Goal: Task Accomplishment & Management: Use online tool/utility

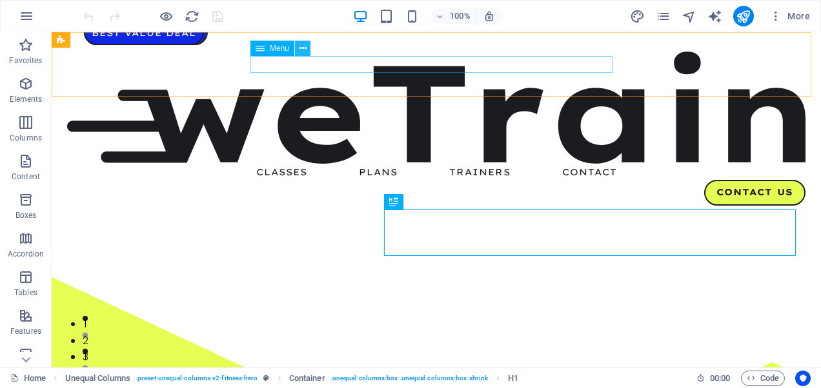
click at [301, 46] on icon at bounding box center [302, 49] width 7 height 14
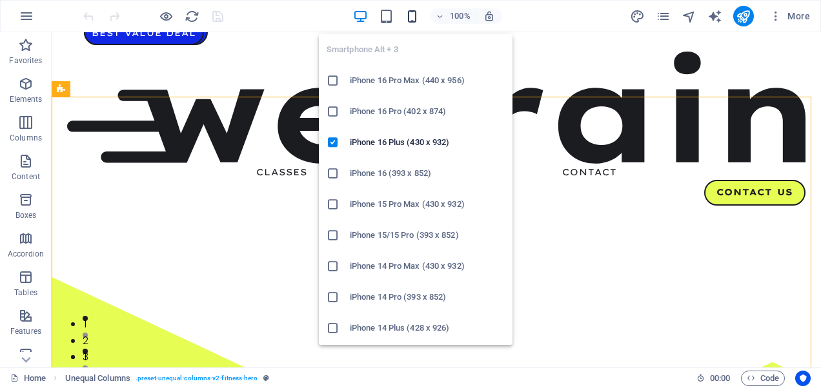
click at [410, 17] on icon "button" at bounding box center [412, 16] width 15 height 15
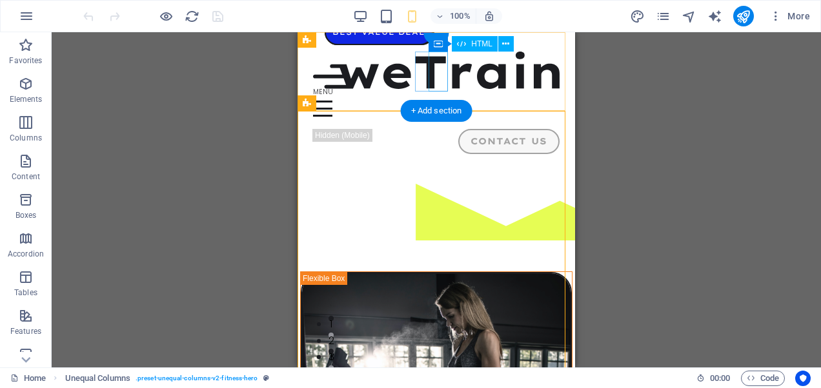
click at [437, 89] on div "Menu" at bounding box center [436, 109] width 246 height 40
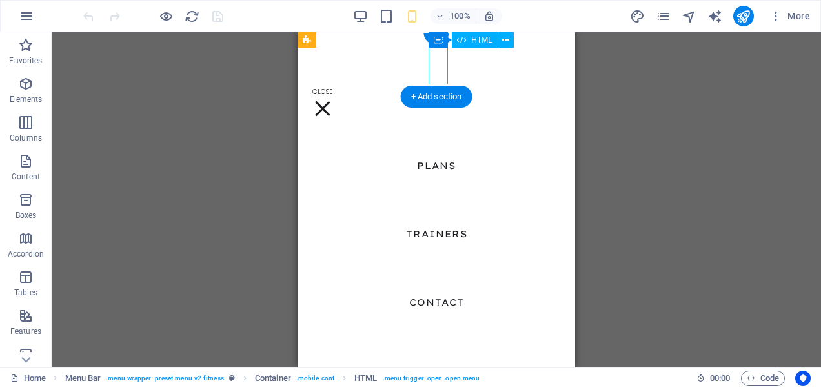
click at [332, 89] on div "Menu" at bounding box center [322, 109] width 19 height 40
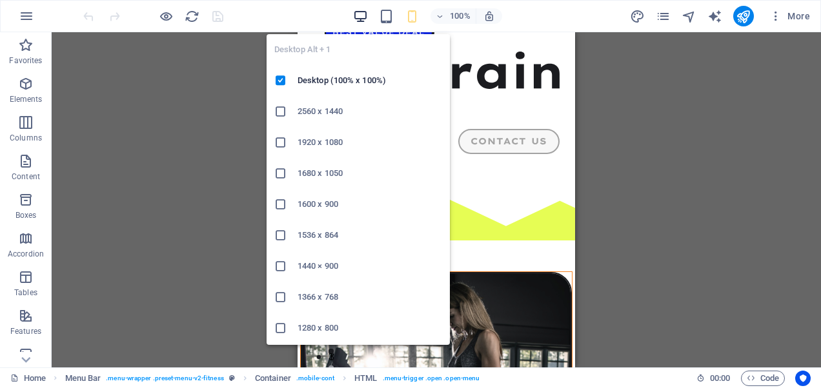
click at [364, 14] on icon "button" at bounding box center [360, 16] width 15 height 15
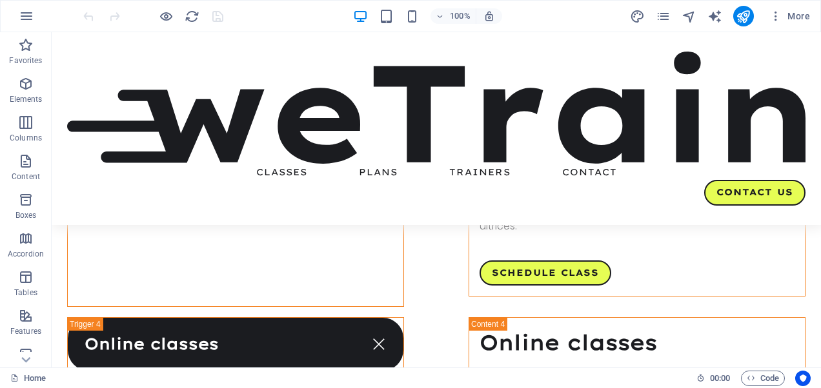
scroll to position [2438, 0]
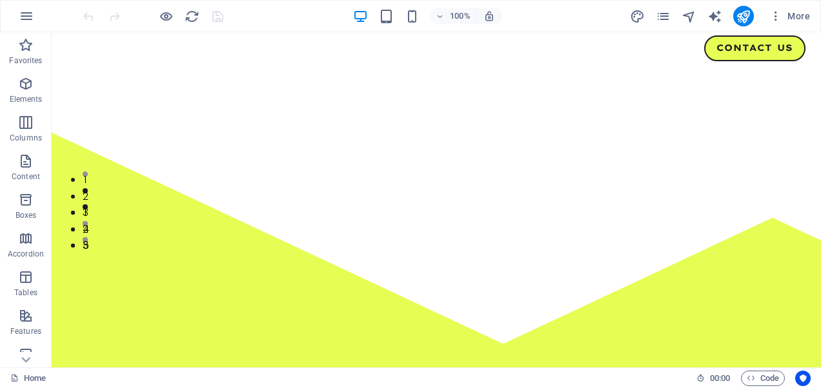
scroll to position [0, 0]
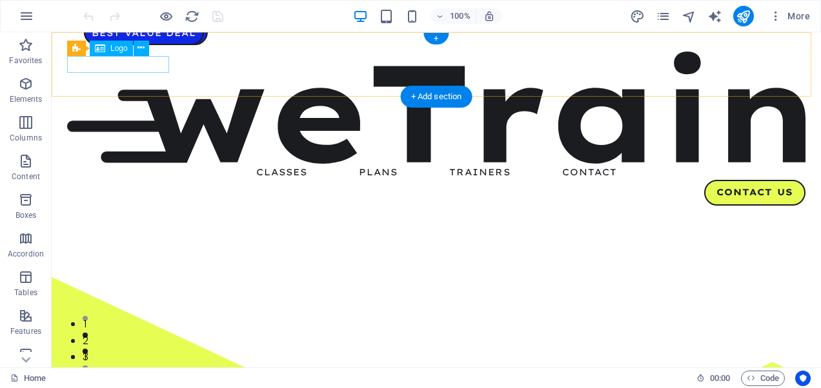
click at [136, 66] on div at bounding box center [436, 108] width 738 height 112
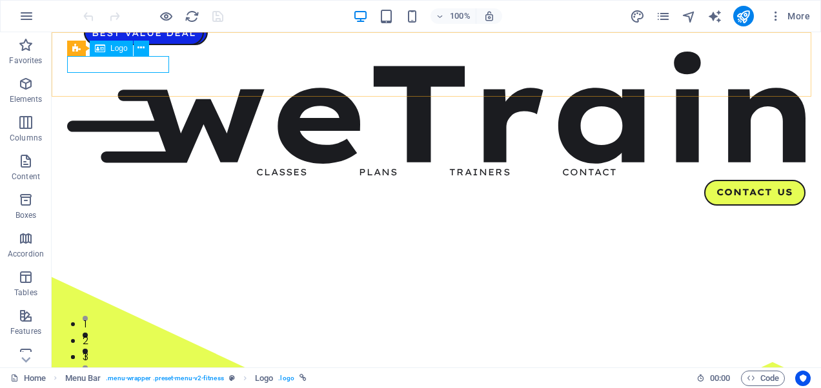
click at [119, 47] on span "Logo" at bounding box center [118, 49] width 17 height 8
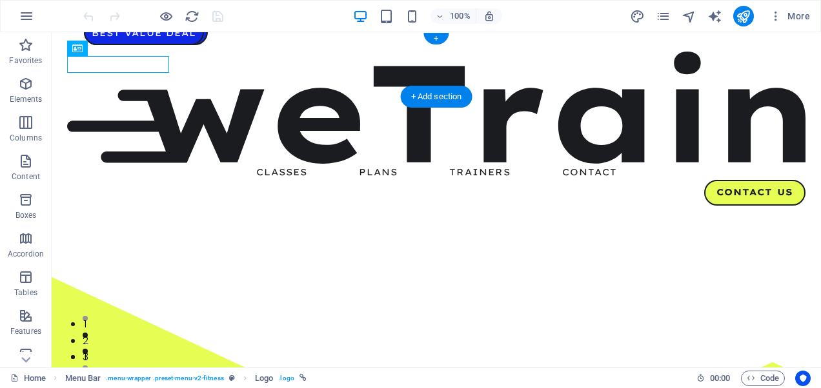
drag, startPoint x: 170, startPoint y: 79, endPoint x: 124, endPoint y: 63, distance: 49.2
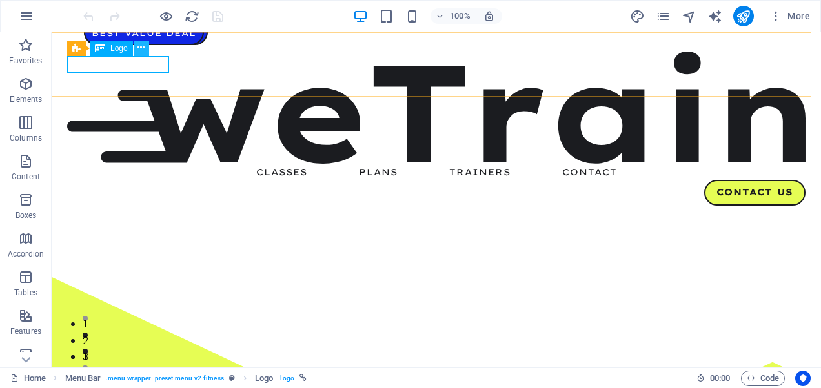
click at [145, 49] on button at bounding box center [141, 48] width 15 height 15
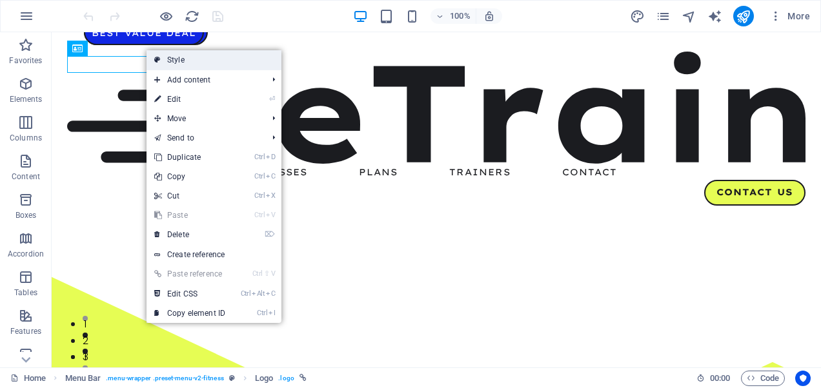
click at [210, 61] on link "Style" at bounding box center [213, 59] width 135 height 19
select select "px"
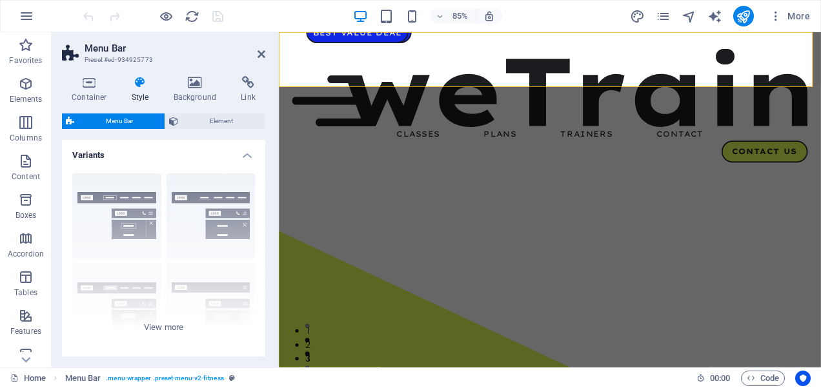
click at [239, 151] on h4 "Variants" at bounding box center [163, 151] width 203 height 23
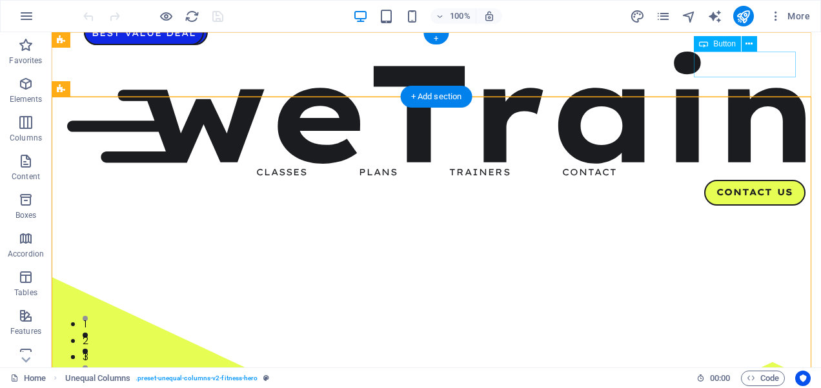
click at [719, 180] on div "Contact Us" at bounding box center [436, 193] width 738 height 26
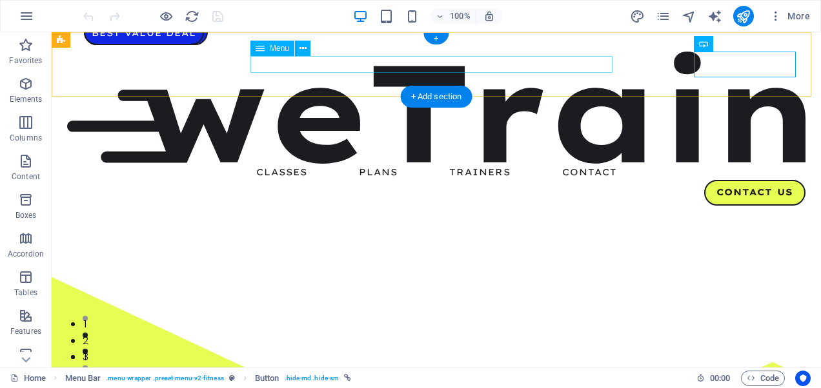
click at [579, 164] on nav "Classes Plans Trainers Contact" at bounding box center [436, 172] width 738 height 17
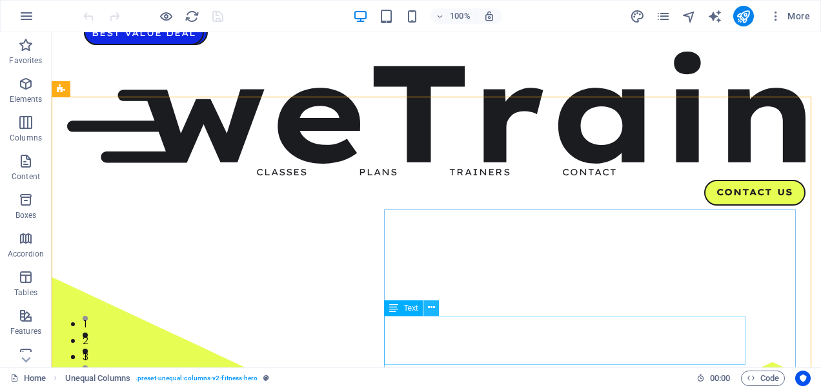
click at [428, 307] on icon at bounding box center [431, 308] width 7 height 14
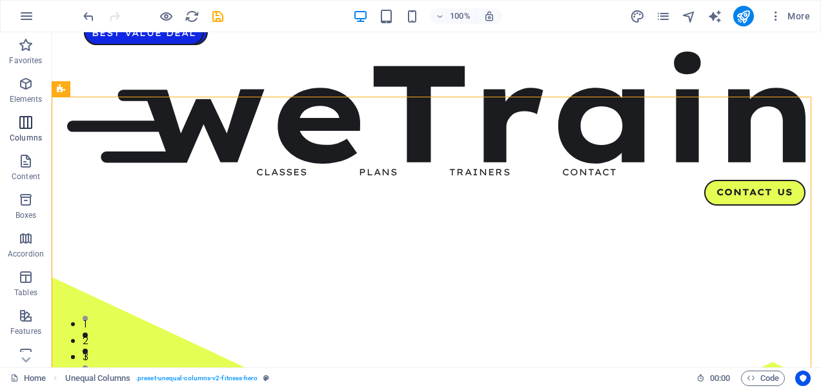
click at [26, 129] on icon "button" at bounding box center [25, 122] width 15 height 15
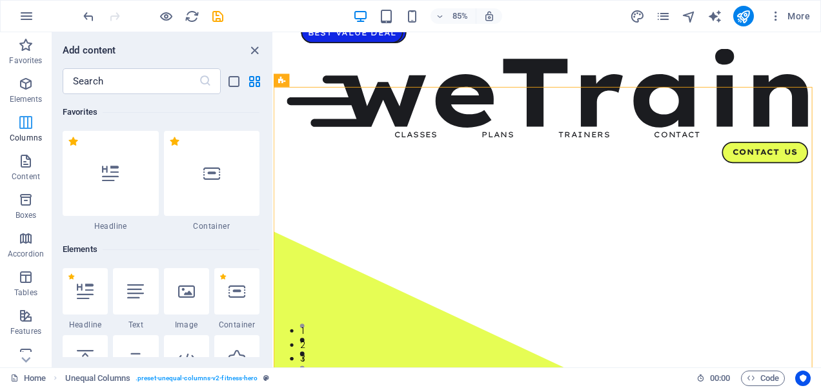
scroll to position [1, 0]
click at [26, 129] on icon "button" at bounding box center [25, 122] width 15 height 15
click at [31, 281] on icon "button" at bounding box center [25, 277] width 15 height 15
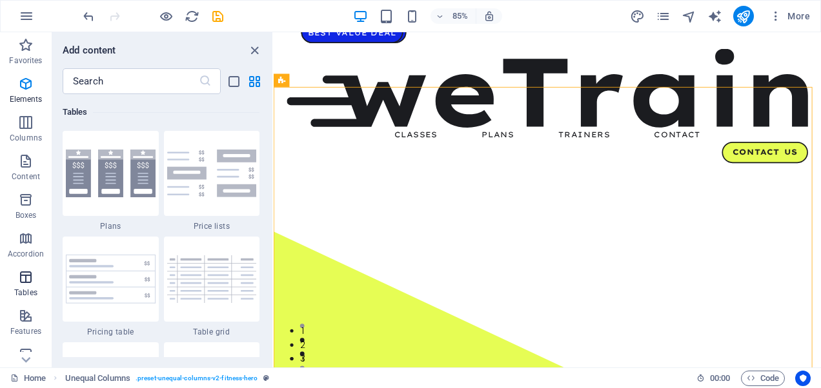
scroll to position [4469, 0]
click at [253, 48] on icon "close panel" at bounding box center [254, 50] width 15 height 15
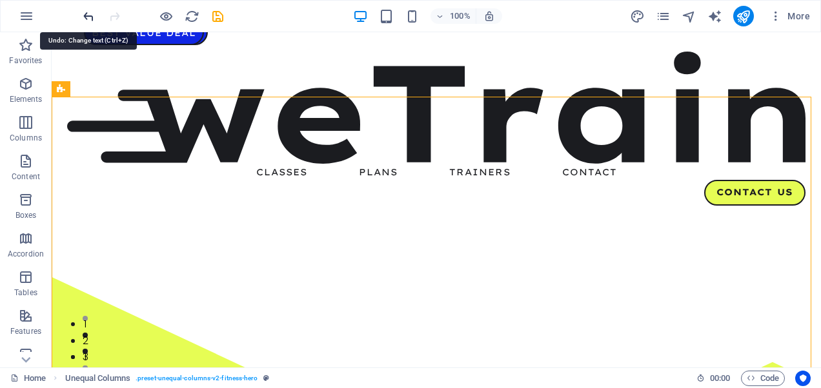
click at [90, 17] on icon "undo" at bounding box center [88, 16] width 15 height 15
click at [112, 10] on icon "redo" at bounding box center [114, 16] width 15 height 15
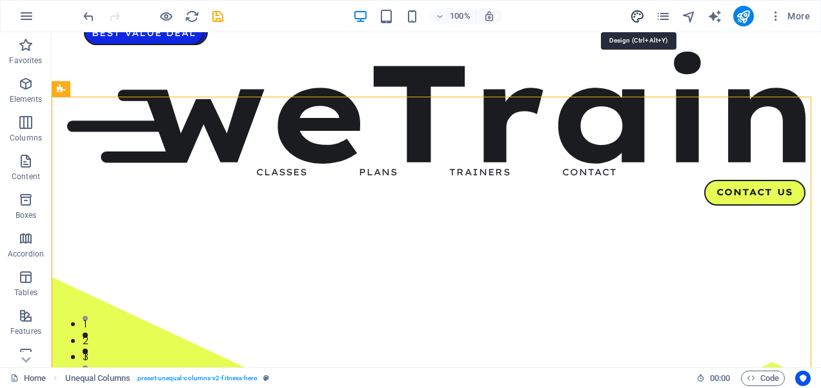
click at [636, 15] on icon "design" at bounding box center [637, 16] width 15 height 15
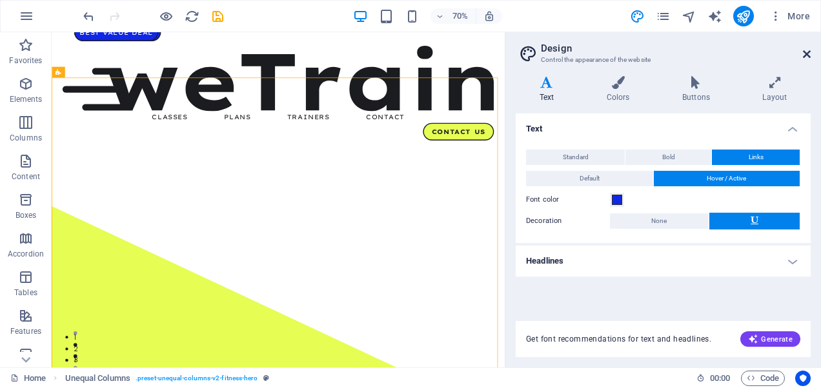
click at [808, 50] on icon at bounding box center [807, 54] width 8 height 10
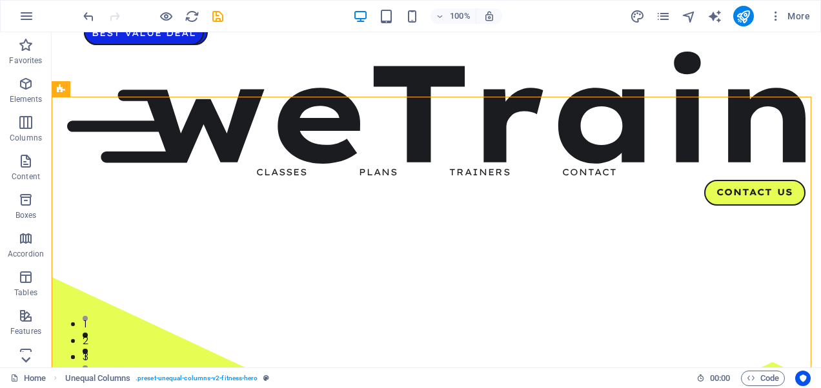
click at [25, 361] on icon at bounding box center [25, 360] width 9 height 6
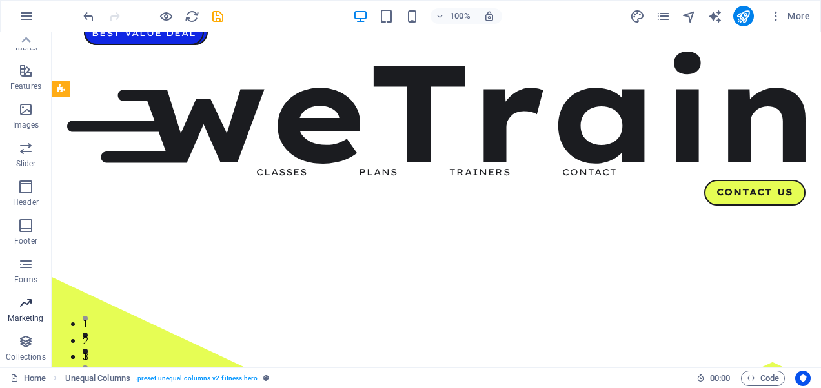
click at [25, 305] on icon "button" at bounding box center [25, 303] width 15 height 15
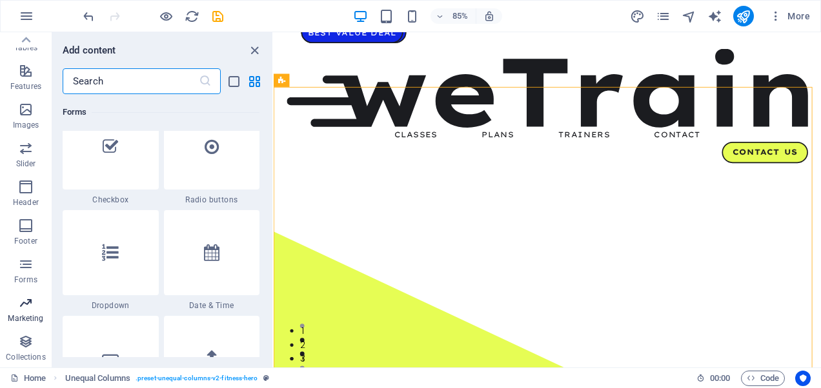
scroll to position [10511, 0]
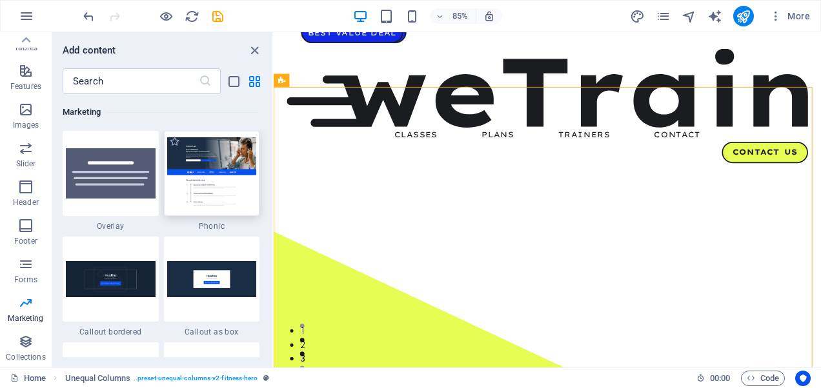
click at [199, 194] on img at bounding box center [212, 173] width 90 height 72
click at [274, 194] on div "Container H1 Unequal Columns Container Menu Bar Text Text Spacer Menu Container…" at bounding box center [547, 200] width 547 height 336
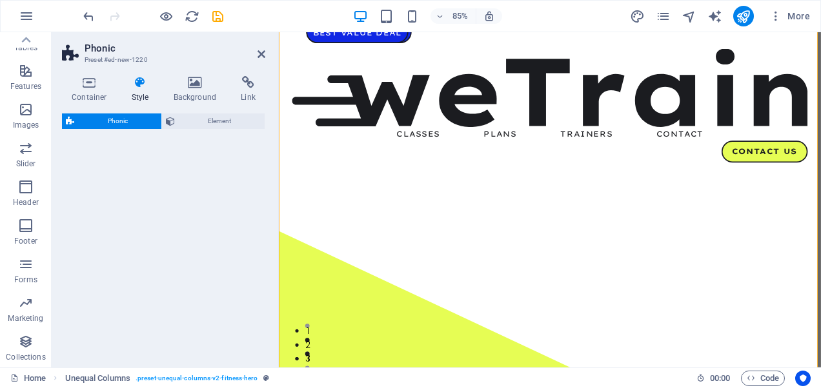
scroll to position [779, 0]
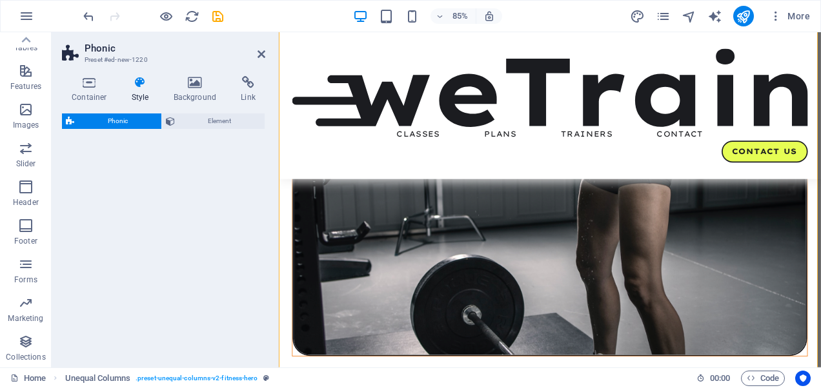
select select "%"
select select "rem"
select select "px"
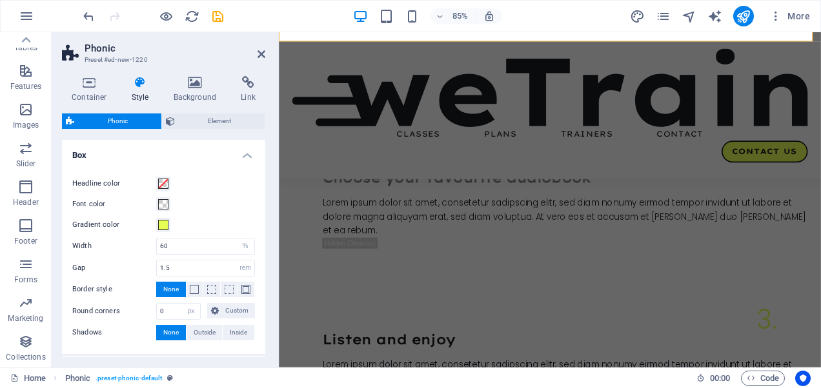
scroll to position [0, 0]
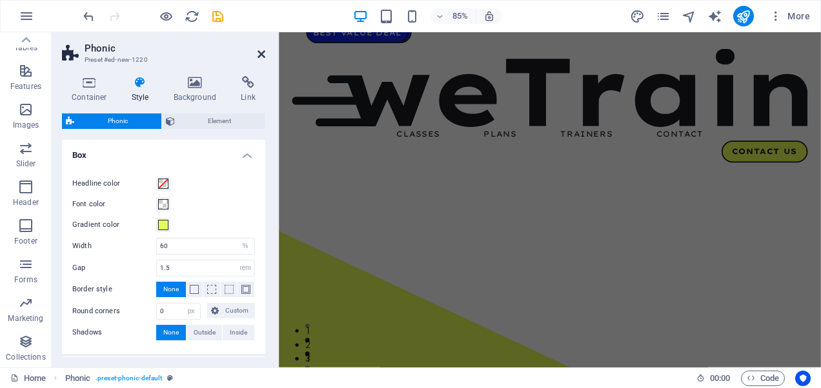
click at [258, 57] on icon at bounding box center [261, 54] width 8 height 10
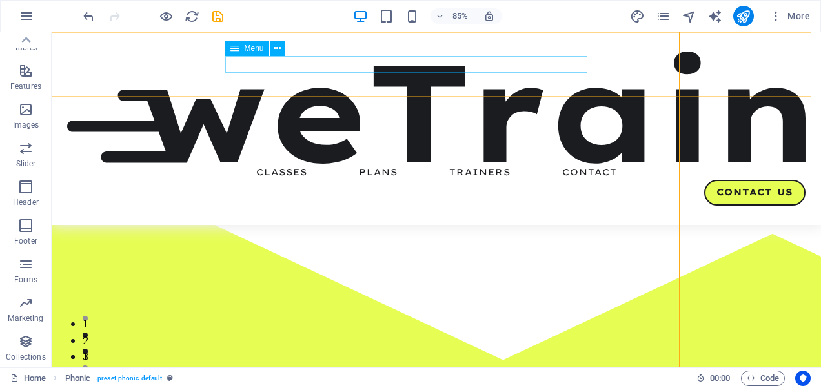
scroll to position [863, 0]
